Goal: Information Seeking & Learning: Learn about a topic

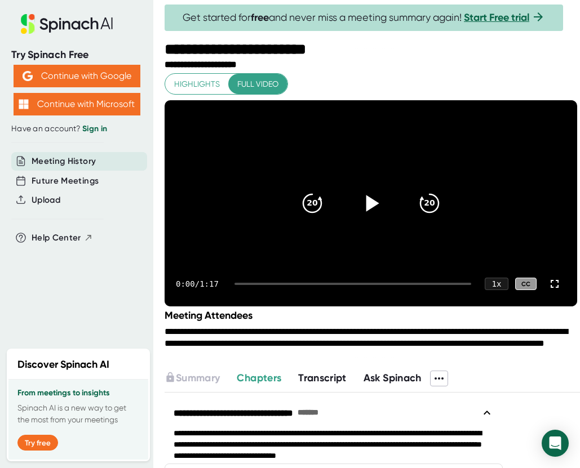
click at [371, 218] on icon at bounding box center [371, 203] width 28 height 28
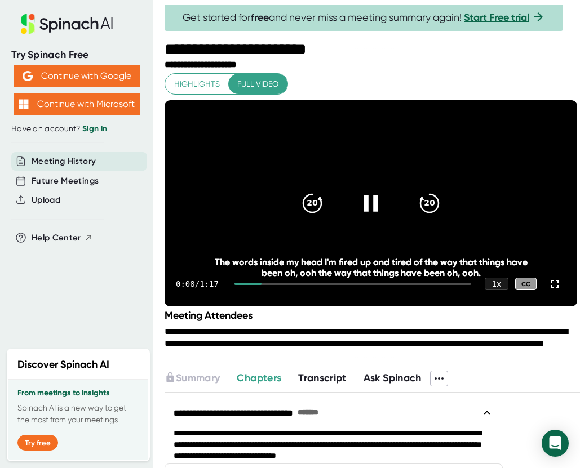
click at [268, 285] on div at bounding box center [352, 284] width 237 height 2
click at [324, 285] on div at bounding box center [352, 284] width 237 height 2
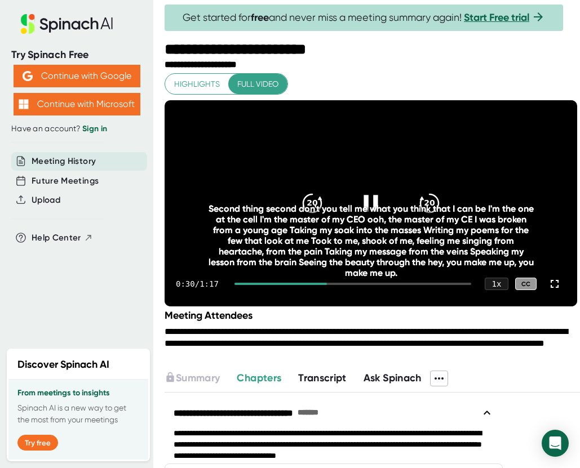
click at [401, 285] on div at bounding box center [352, 284] width 237 height 2
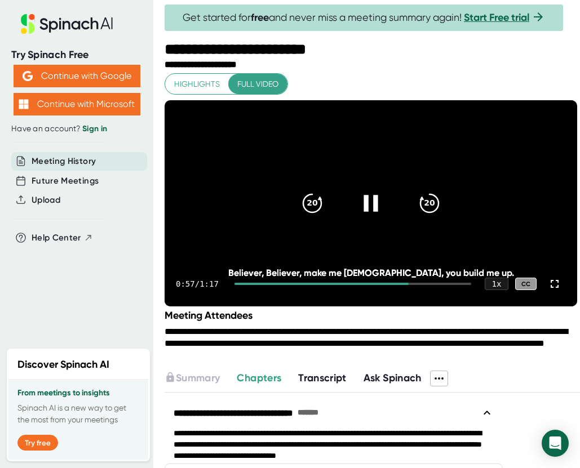
click at [448, 307] on div "0:57 / 1:17 1 x CC" at bounding box center [371, 283] width 413 height 45
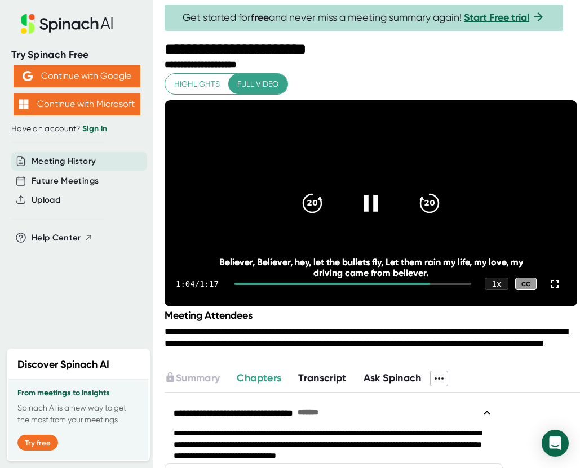
click at [451, 285] on div at bounding box center [352, 284] width 237 height 2
click at [257, 81] on span "Full video" at bounding box center [257, 84] width 41 height 14
click at [322, 384] on span "Transcript" at bounding box center [322, 378] width 48 height 12
